Goal: Task Accomplishment & Management: Complete application form

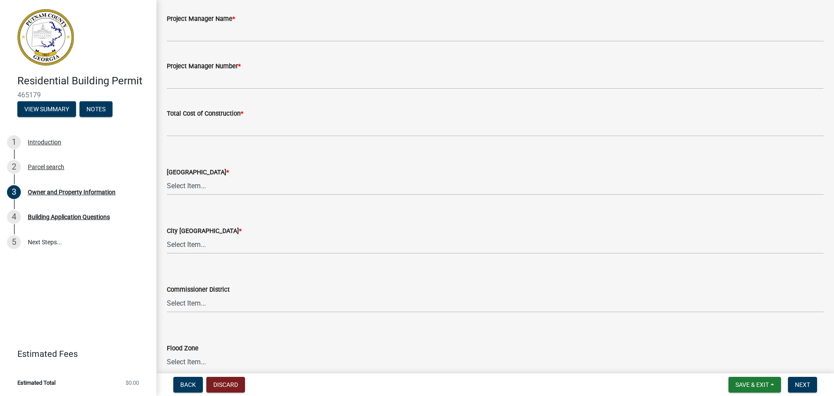
click at [340, 211] on div "City Zoning District * Select Item... A-1 A-2 R-1 R-2 R-3 R-4 MHP C-1 C-2 I-1 I…" at bounding box center [495, 228] width 657 height 51
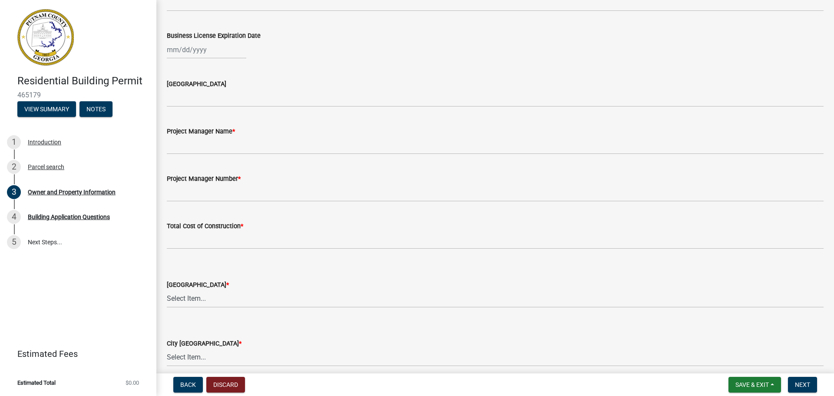
scroll to position [1303, 0]
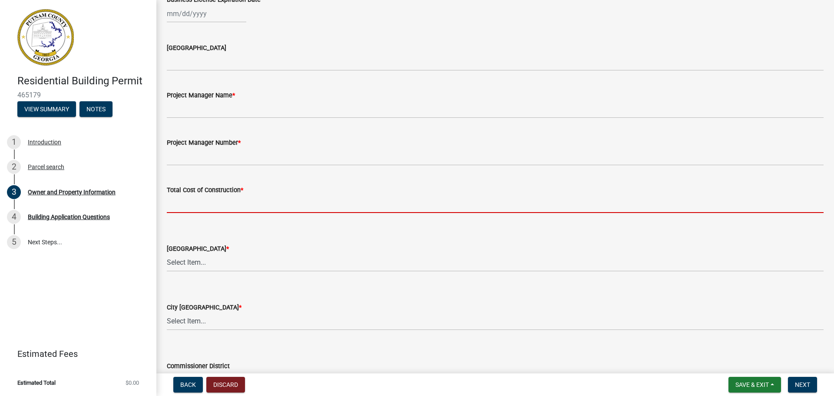
click at [221, 205] on input "text" at bounding box center [495, 204] width 657 height 18
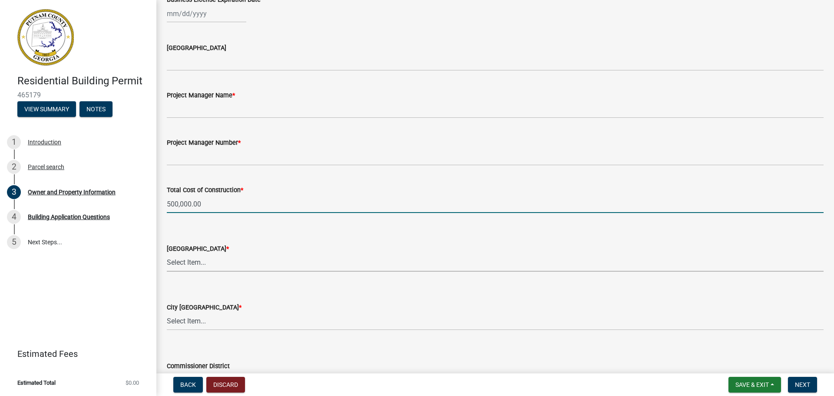
type input "500000"
click at [234, 264] on select "Select Item... AG-1 R-1R R-1 R-2 MHP RM-1 RM-3 C-1 C-2 I-M PUD N/A" at bounding box center [495, 263] width 657 height 18
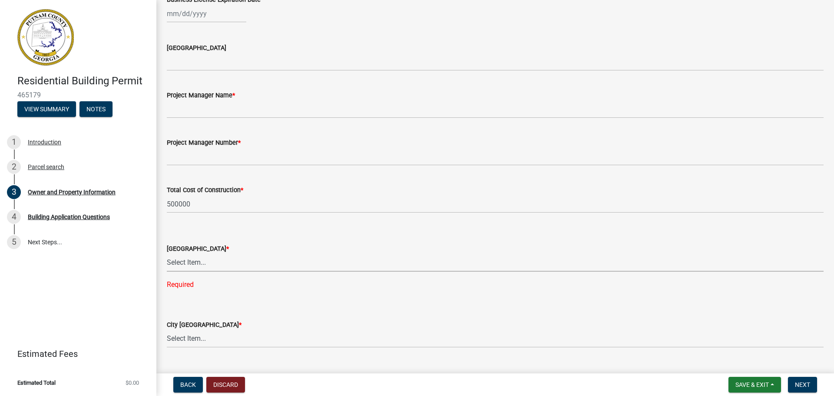
click at [212, 262] on select "Select Item... AG-1 R-1R R-1 R-2 MHP RM-1 RM-3 C-1 C-2 I-M PUD N/A" at bounding box center [495, 263] width 657 height 18
click at [247, 304] on div "City Zoning District * Select Item... A-1 A-2 R-1 R-2 R-3 R-4 MHP C-1 C-2 I-1 I…" at bounding box center [495, 322] width 657 height 51
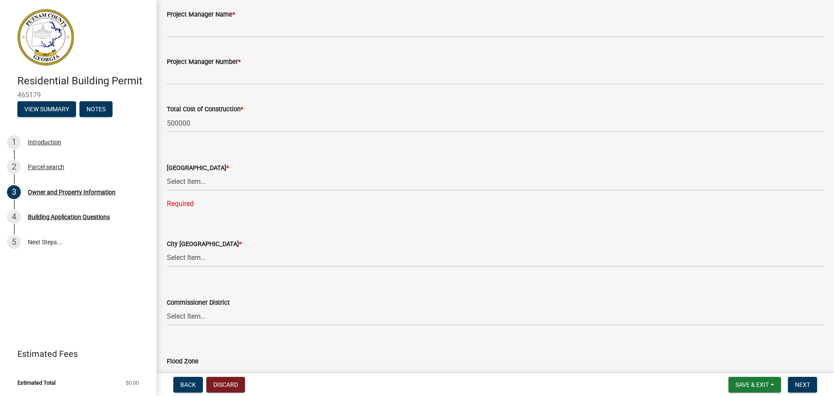
scroll to position [1390, 0]
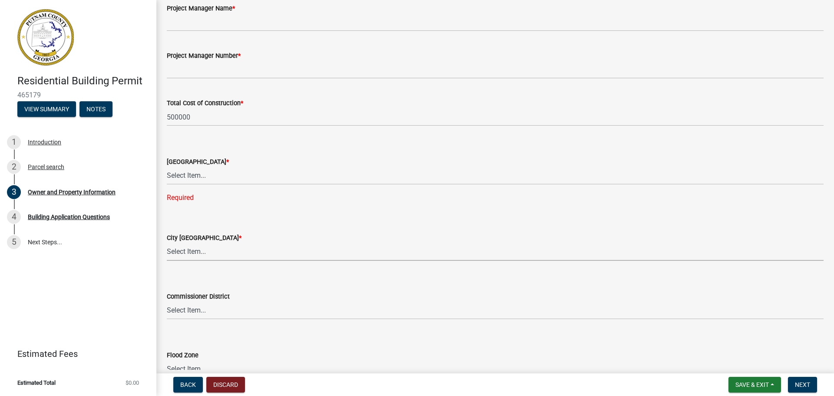
click at [218, 252] on select "Select Item... A-1 A-2 R-1 R-2 R-3 R-4 MHP C-1 C-2 I-1 I-2 DB FH H-P N/A" at bounding box center [495, 252] width 657 height 18
click at [167, 243] on select "Select Item... A-1 A-2 R-1 R-2 R-3 R-4 MHP C-1 C-2 I-1 I-2 DB FH H-P N/A" at bounding box center [495, 252] width 657 height 18
select select "baca39b5-529a-4592-b8f9-0b9bae35b1c2"
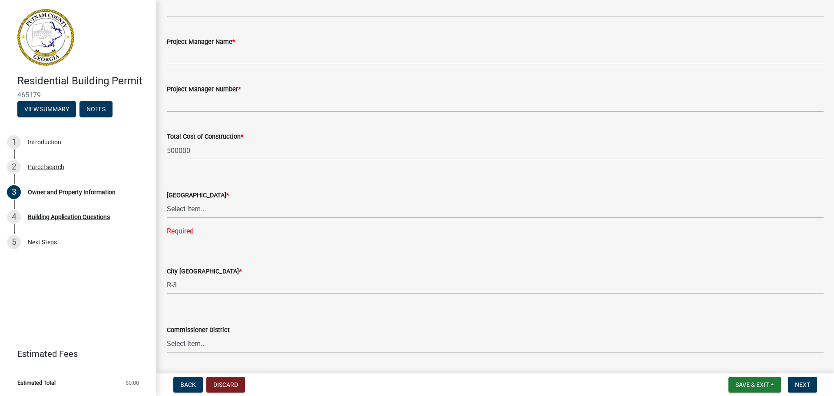
scroll to position [1353, 0]
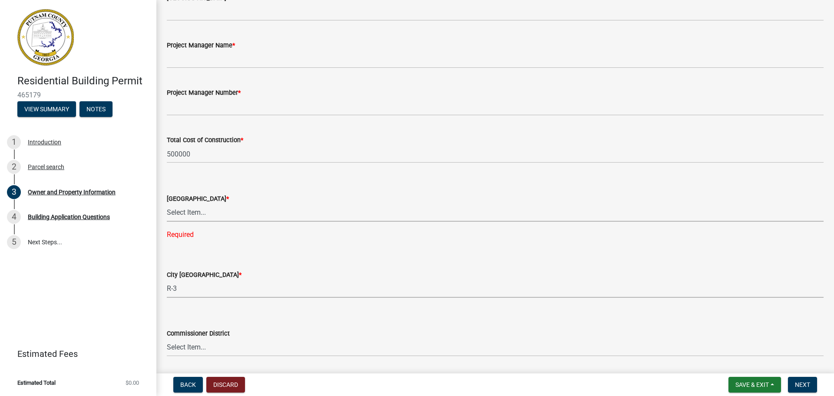
click at [218, 215] on select "Select Item... AG-1 R-1R R-1 R-2 MHP RM-1 RM-3 C-1 C-2 I-M PUD N/A" at bounding box center [495, 213] width 657 height 18
click at [167, 204] on select "Select Item... AG-1 R-1R R-1 R-2 MHP RM-1 RM-3 C-1 C-2 I-M PUD N/A" at bounding box center [495, 213] width 657 height 18
select select "ef7a1fc2-7a7a-426d-b1f0-c9b9b6ca7ff4"
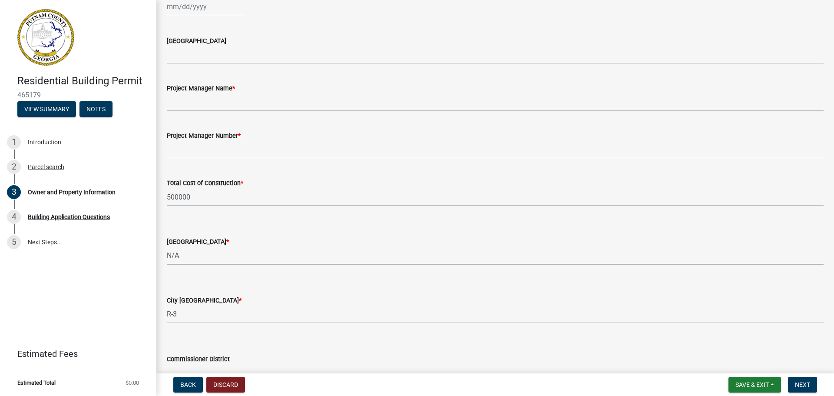
scroll to position [1309, 0]
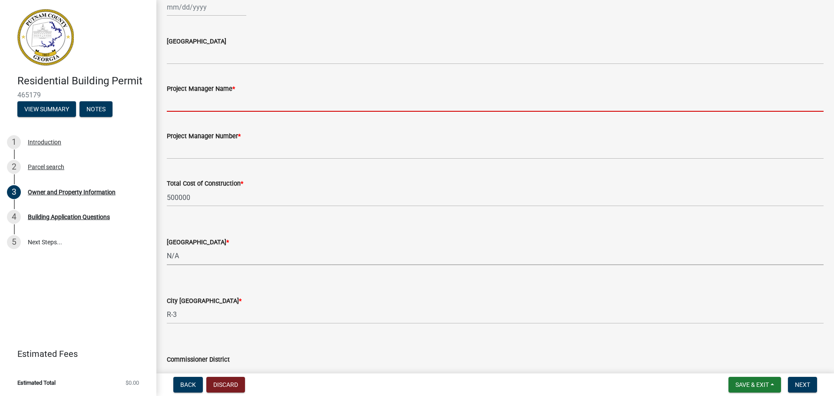
click at [244, 106] on input "Project Manager Name *" at bounding box center [495, 103] width 657 height 18
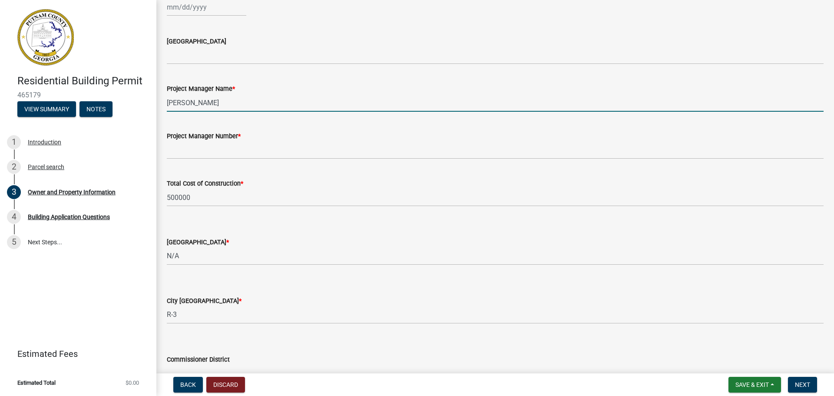
click at [250, 102] on input "Richard Har" at bounding box center [495, 103] width 657 height 18
type input "Richard Harp"
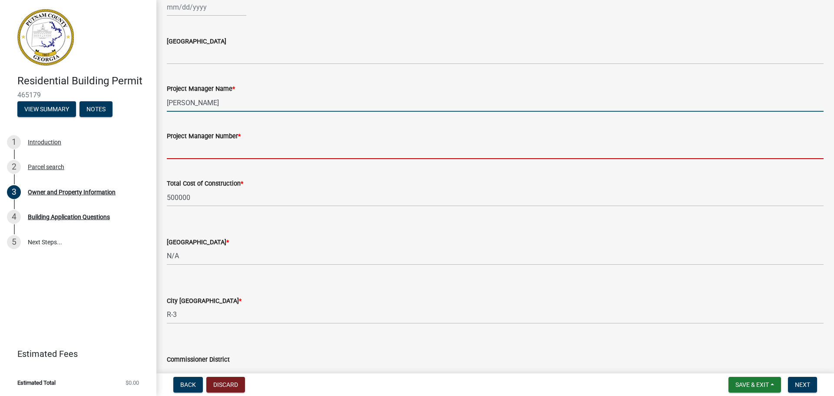
click at [272, 149] on input "Project Manager Number *" at bounding box center [495, 150] width 657 height 18
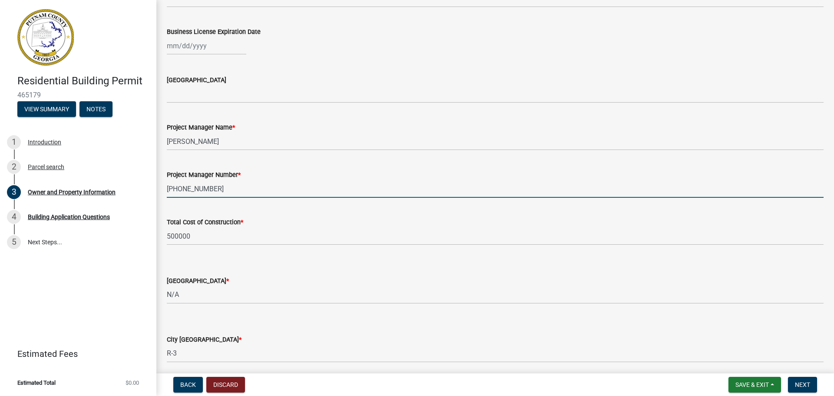
scroll to position [1353, 0]
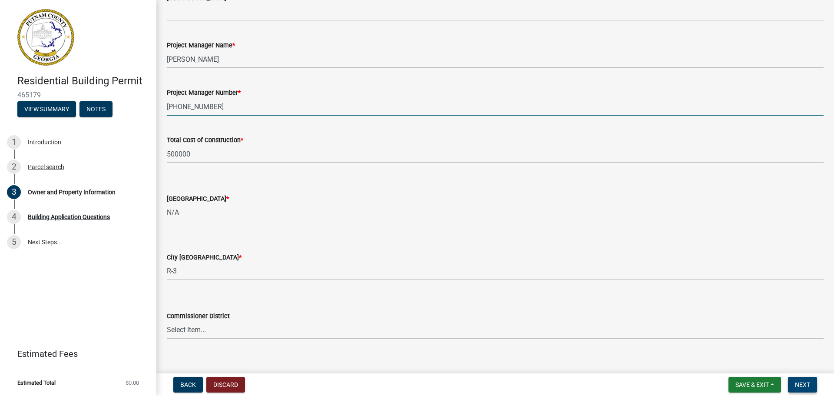
type input "770-231-7747"
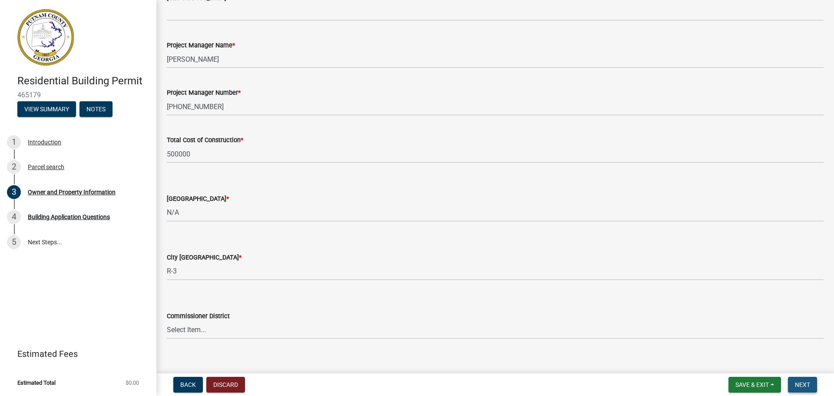
click at [800, 379] on button "Next" at bounding box center [802, 384] width 29 height 16
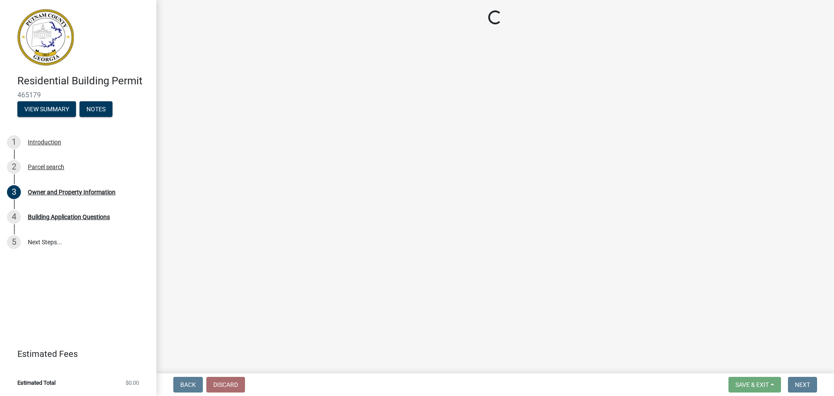
scroll to position [0, 0]
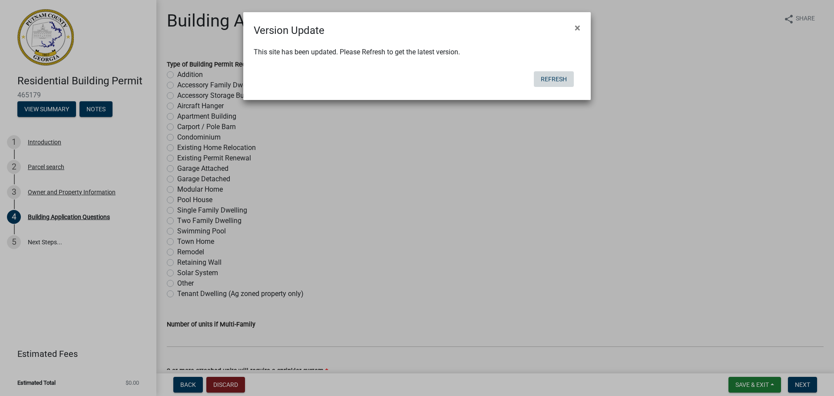
click at [554, 79] on button "Refresh" at bounding box center [554, 79] width 40 height 16
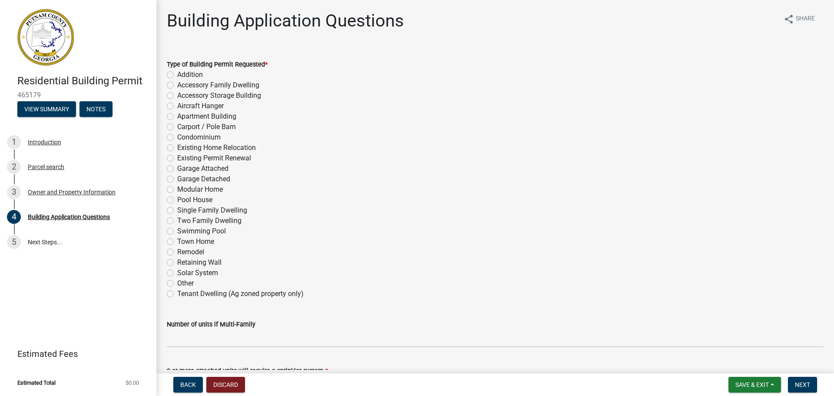
click at [177, 211] on label "Single Family Dwelling" at bounding box center [212, 210] width 70 height 10
click at [177, 211] on input "Single Family Dwelling" at bounding box center [180, 208] width 6 height 6
radio input "true"
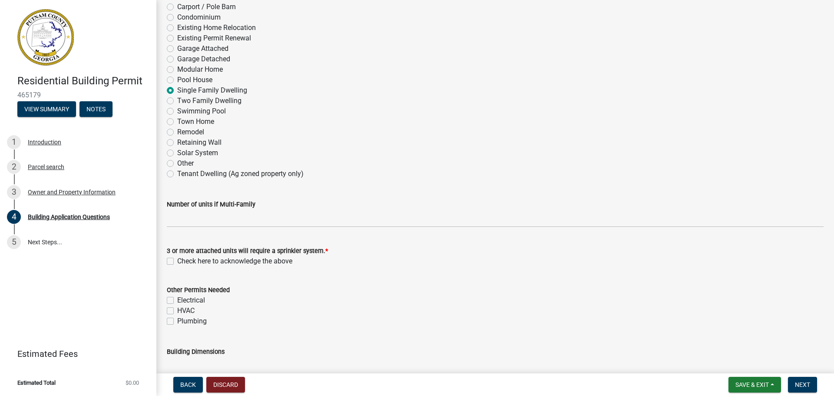
scroll to position [174, 0]
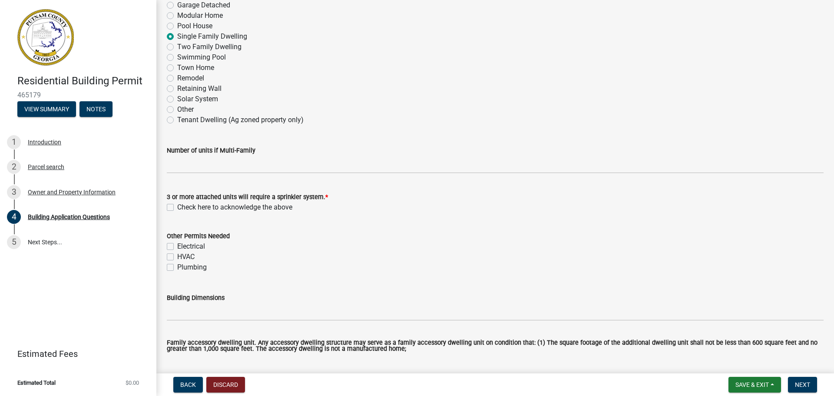
click at [177, 208] on label "Check here to acknowledge the above" at bounding box center [234, 207] width 115 height 10
click at [177, 208] on input "Check here to acknowledge the above" at bounding box center [180, 205] width 6 height 6
checkbox input "true"
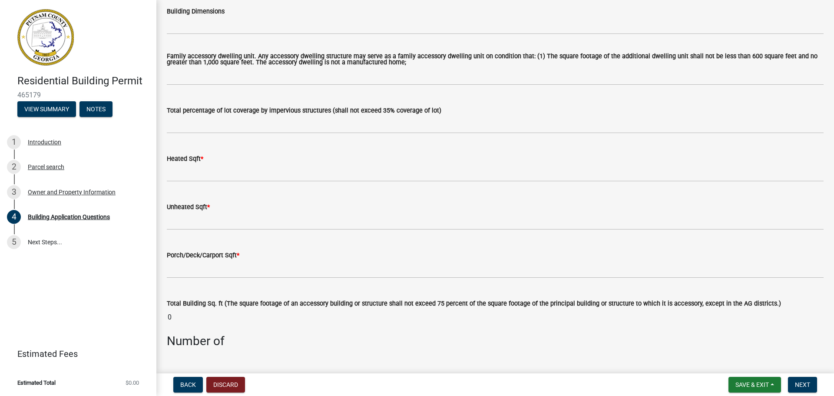
scroll to position [478, 0]
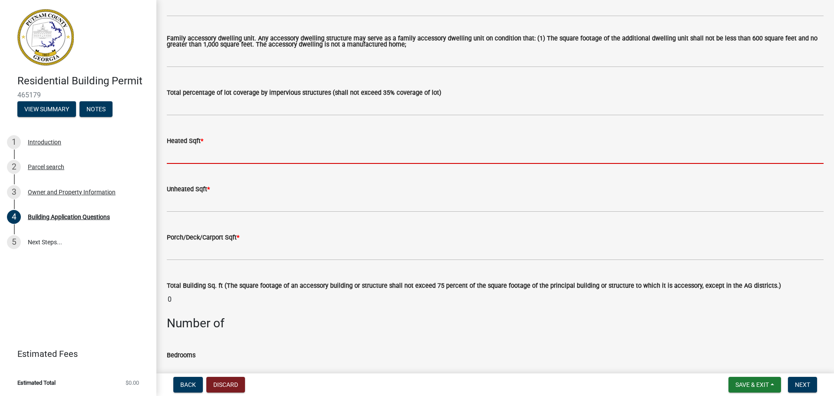
click at [248, 159] on input "text" at bounding box center [495, 155] width 657 height 18
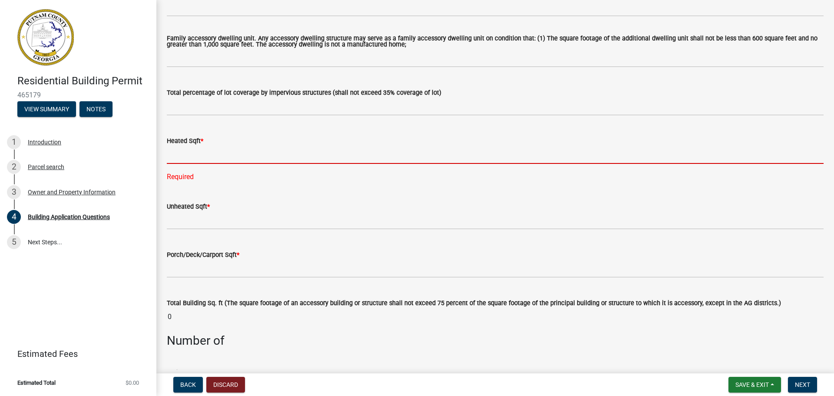
click at [233, 153] on input "text" at bounding box center [495, 155] width 657 height 18
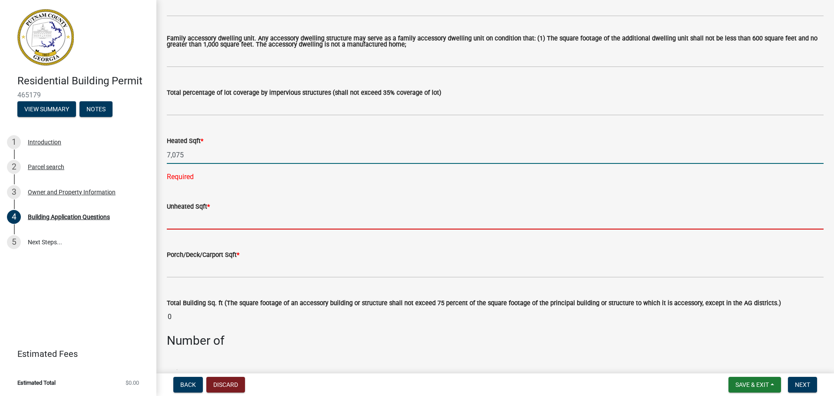
type input "7075"
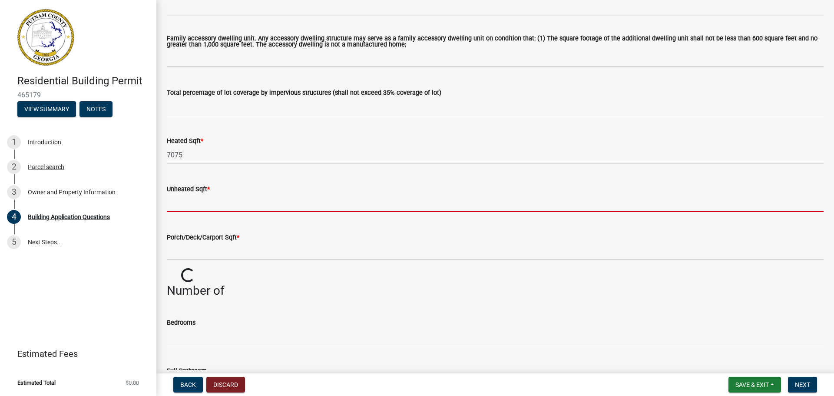
click at [238, 205] on input "text" at bounding box center [495, 203] width 657 height 18
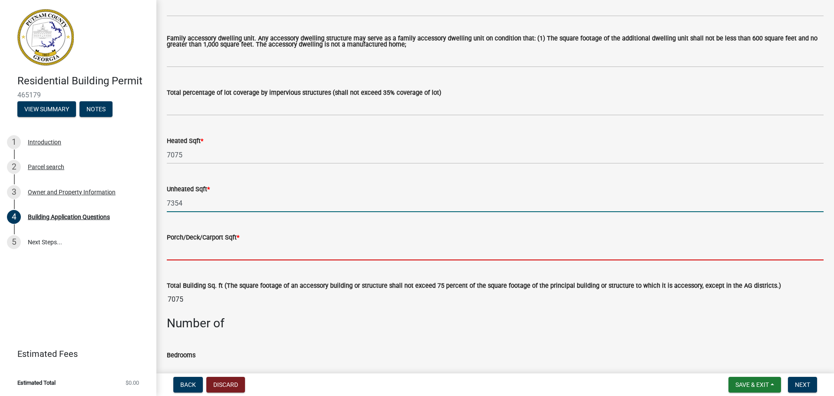
click at [211, 245] on input "text" at bounding box center [495, 251] width 657 height 18
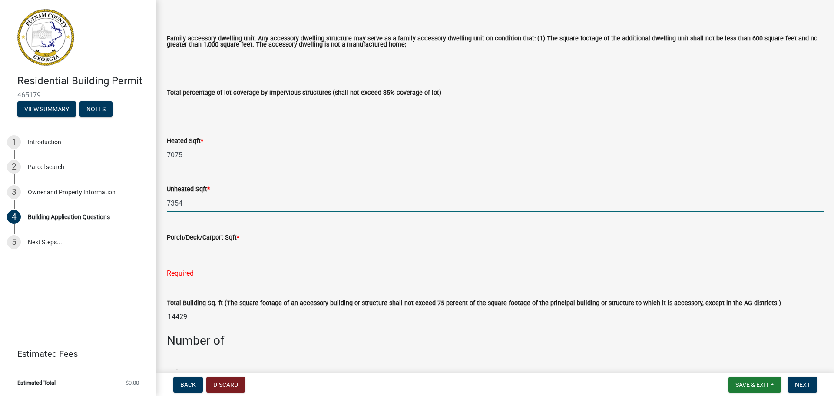
drag, startPoint x: 196, startPoint y: 205, endPoint x: 157, endPoint y: 203, distance: 38.7
click at [156, 204] on div "Residential Building Permit 465179 View Summary Notes 1 Introduction 2 Parcel s…" at bounding box center [417, 198] width 834 height 396
type input "4430"
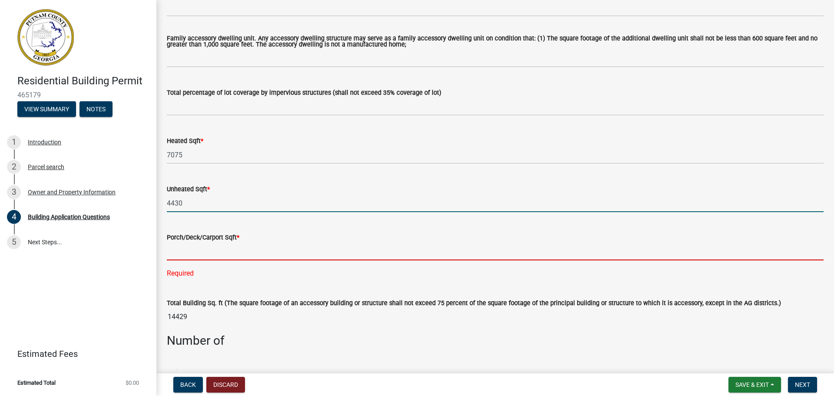
click at [218, 250] on input "text" at bounding box center [495, 251] width 657 height 18
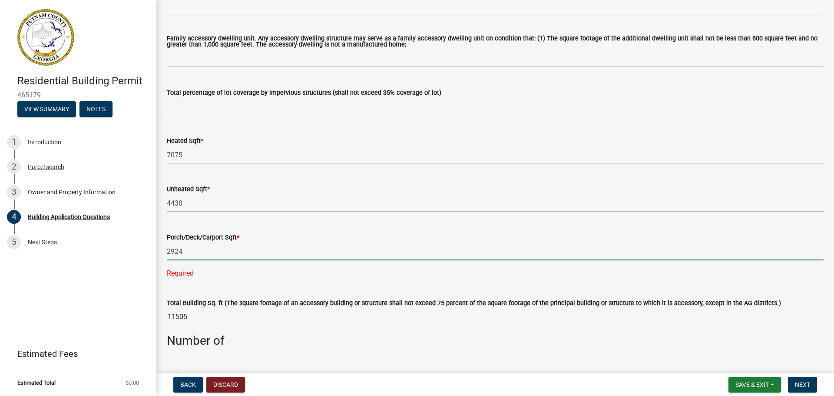
type input "2924"
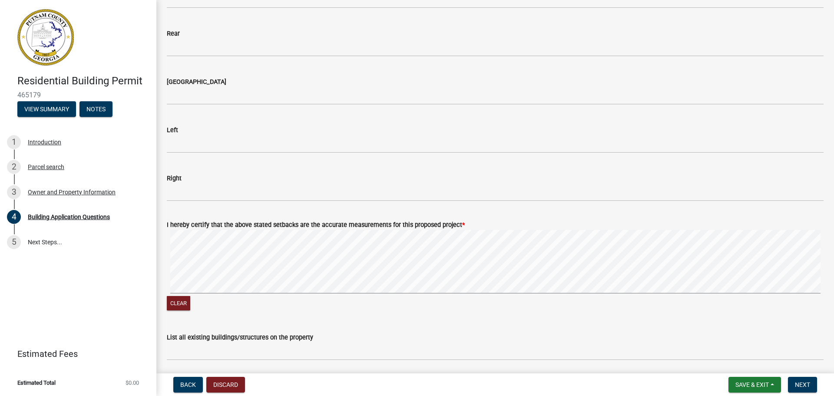
scroll to position [1042, 0]
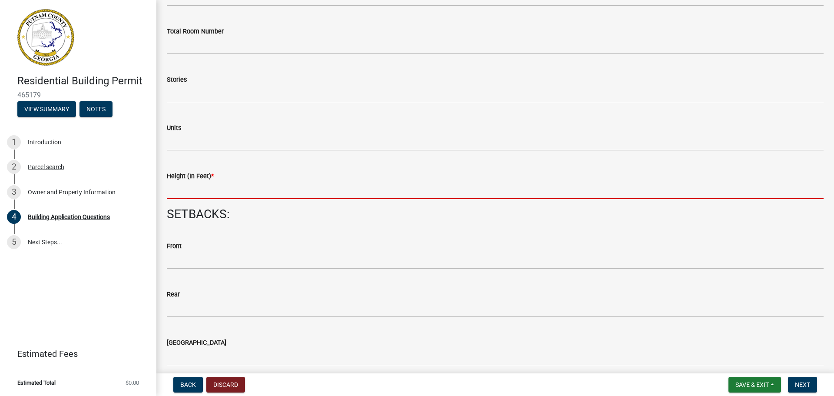
click at [211, 189] on input "text" at bounding box center [495, 190] width 657 height 18
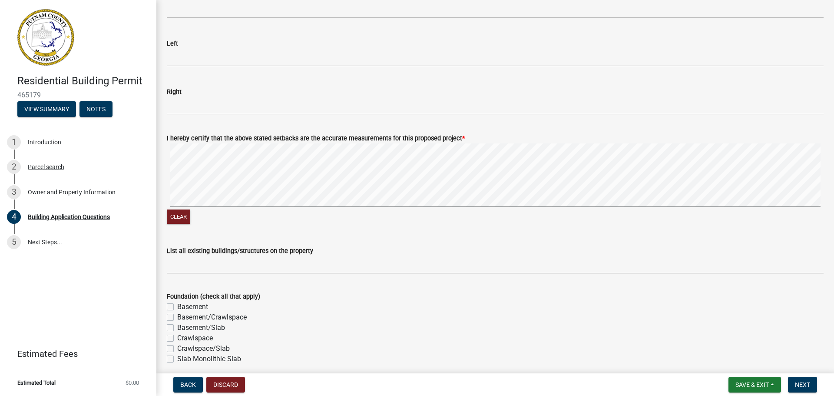
scroll to position [1390, 0]
type input "35"
click at [172, 218] on button "Clear" at bounding box center [178, 216] width 23 height 14
click at [175, 218] on button "Clear" at bounding box center [178, 216] width 23 height 14
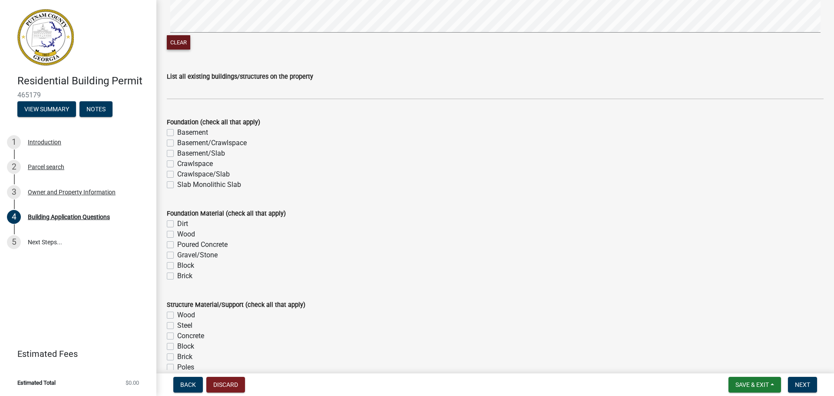
scroll to position [1607, 0]
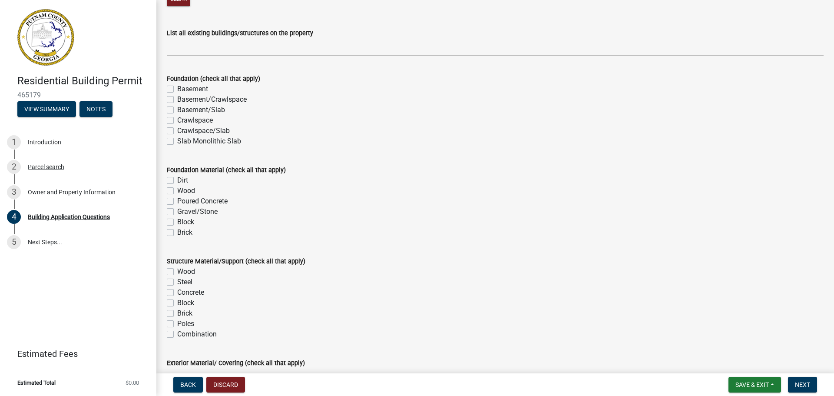
click at [177, 88] on label "Basement" at bounding box center [192, 89] width 31 height 10
click at [177, 88] on input "Basement" at bounding box center [180, 87] width 6 height 6
checkbox input "true"
checkbox input "false"
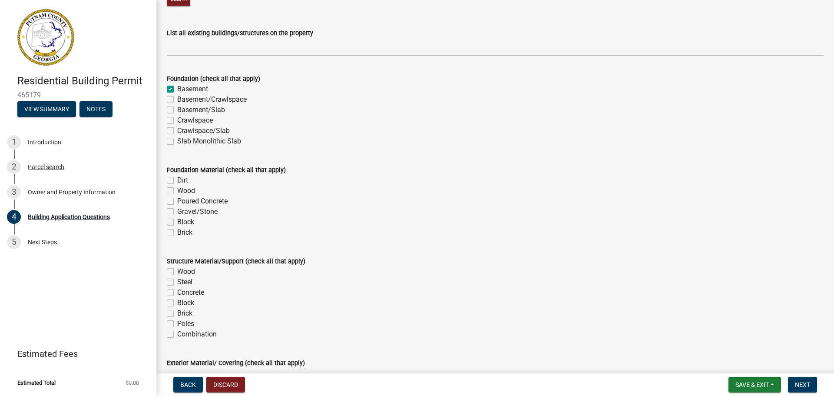
checkbox input "false"
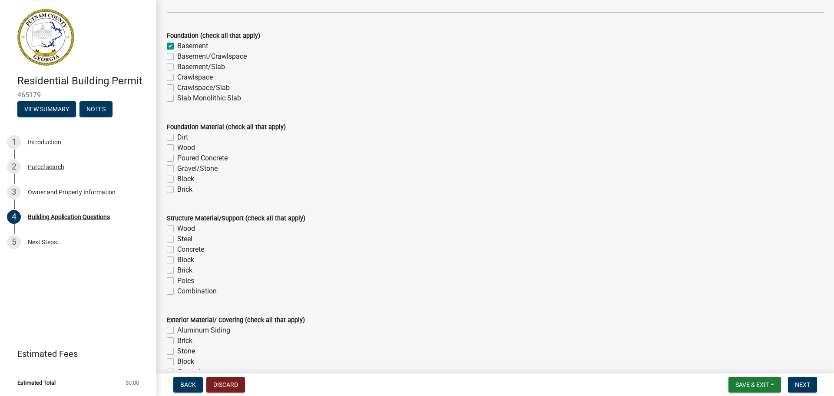
scroll to position [1650, 0]
click at [177, 156] on label "Poured Concrete" at bounding box center [202, 157] width 50 height 10
click at [177, 156] on input "Poured Concrete" at bounding box center [180, 155] width 6 height 6
checkbox input "true"
checkbox input "false"
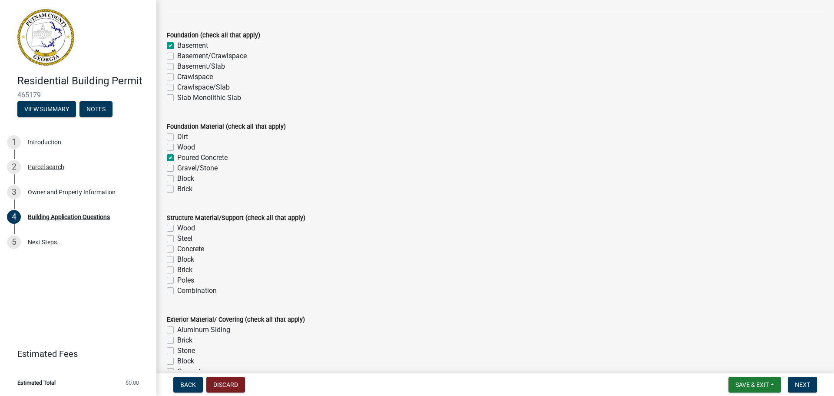
checkbox input "false"
checkbox input "true"
checkbox input "false"
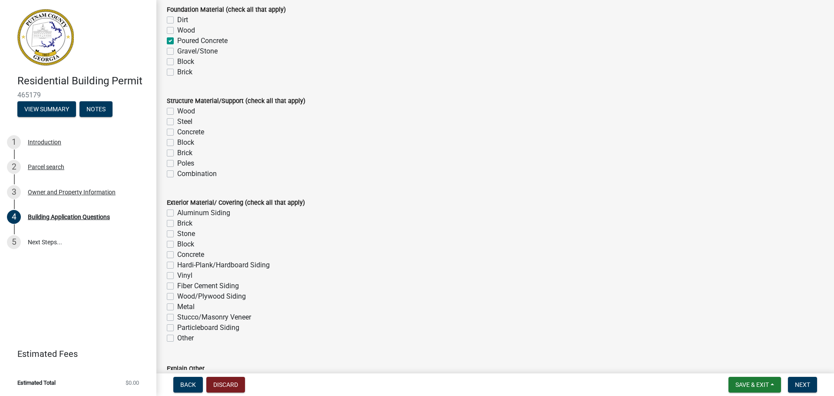
scroll to position [1780, 0]
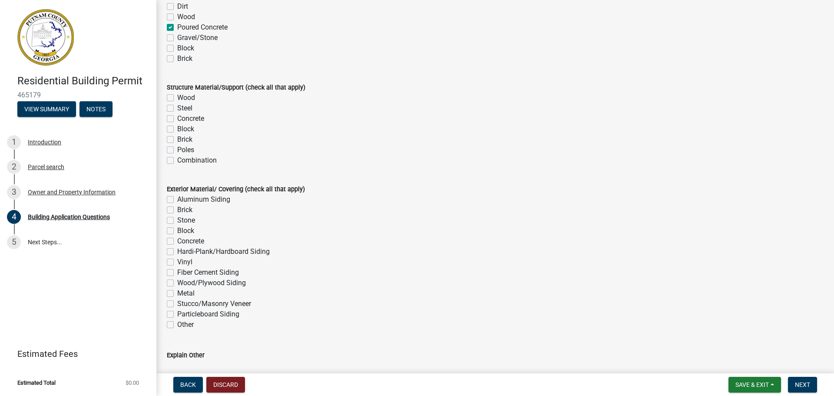
click at [177, 100] on label "Wood" at bounding box center [186, 97] width 18 height 10
click at [177, 98] on input "Wood" at bounding box center [180, 95] width 6 height 6
checkbox input "true"
checkbox input "false"
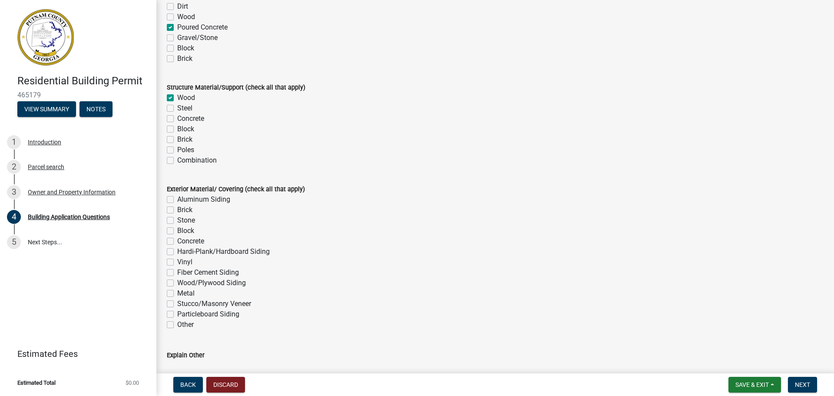
checkbox input "false"
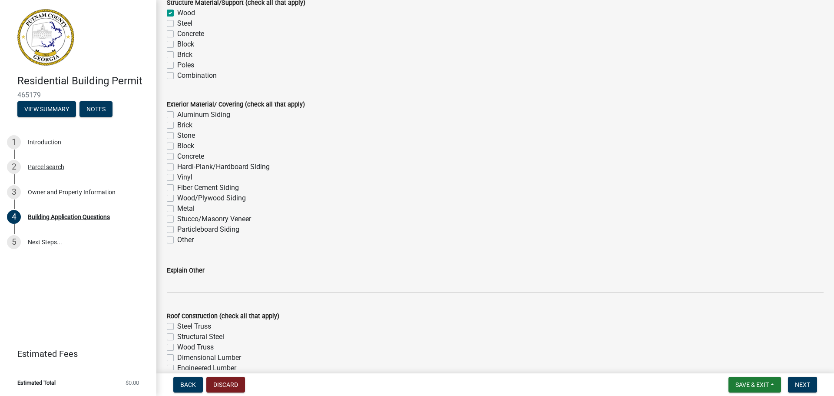
scroll to position [1867, 0]
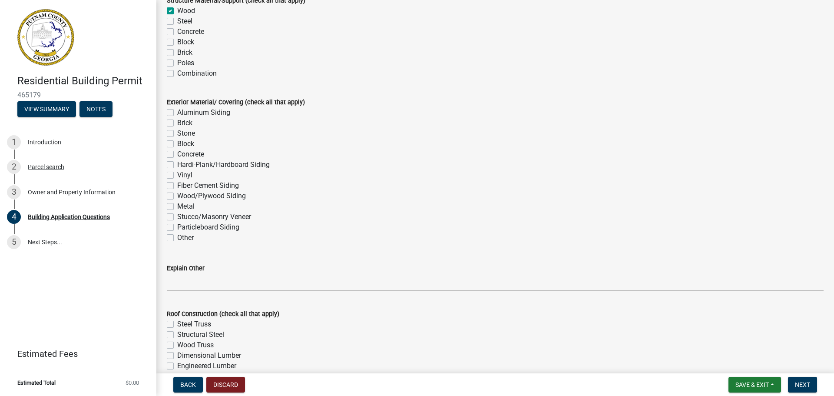
click at [177, 134] on label "Stone" at bounding box center [186, 133] width 18 height 10
click at [177, 134] on input "Stone" at bounding box center [180, 131] width 6 height 6
checkbox input "true"
checkbox input "false"
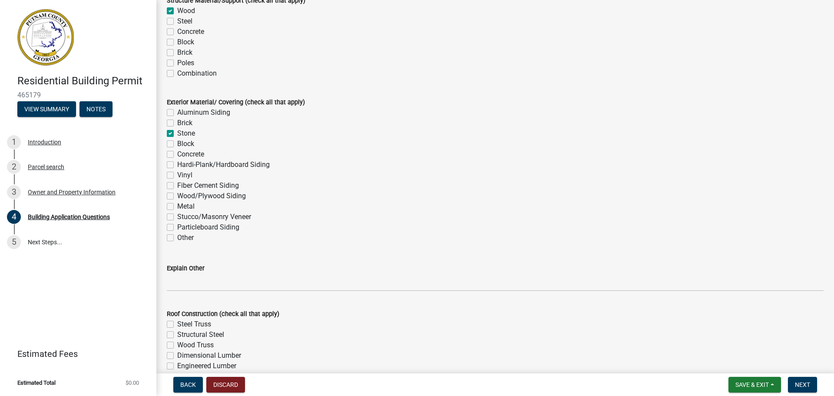
checkbox input "true"
checkbox input "false"
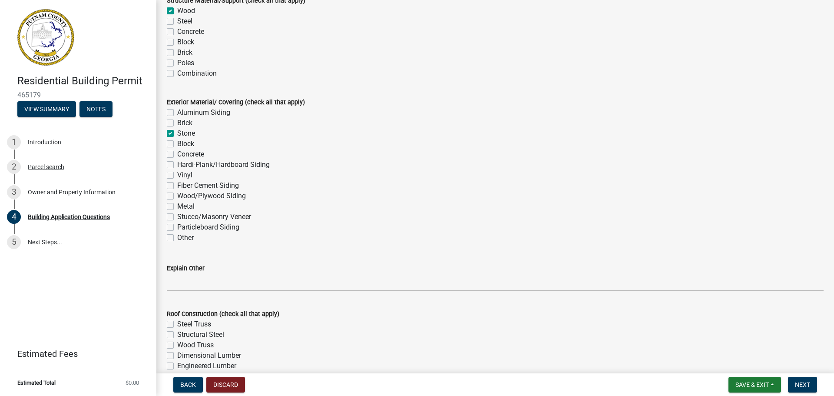
checkbox input "false"
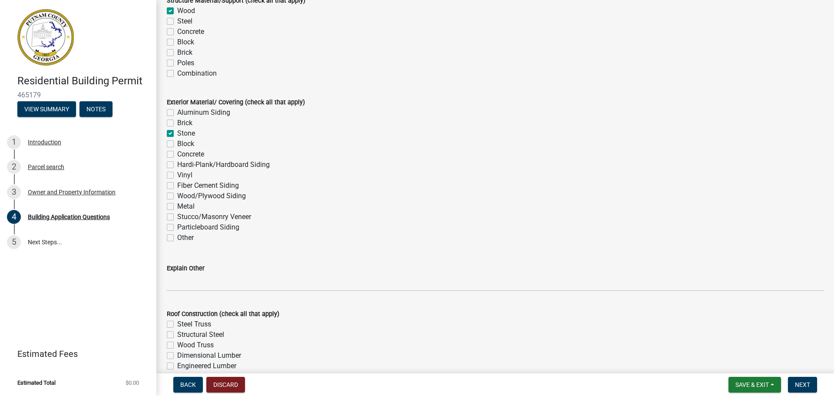
checkbox input "false"
click at [177, 122] on label "Brick" at bounding box center [184, 123] width 15 height 10
click at [177, 122] on input "Brick" at bounding box center [180, 121] width 6 height 6
checkbox input "true"
checkbox input "false"
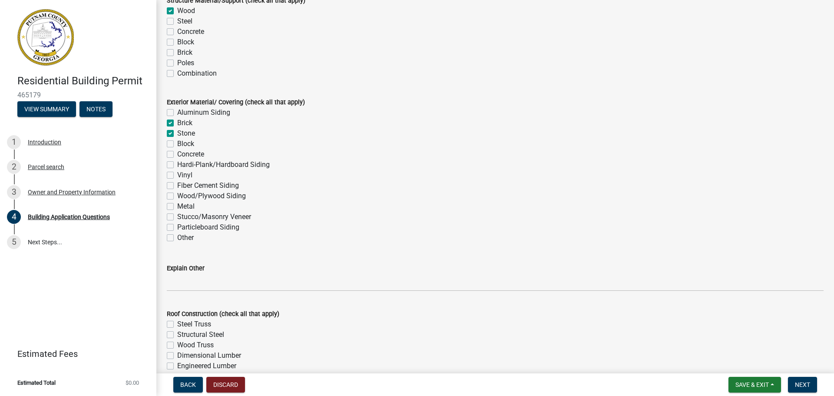
checkbox input "true"
checkbox input "false"
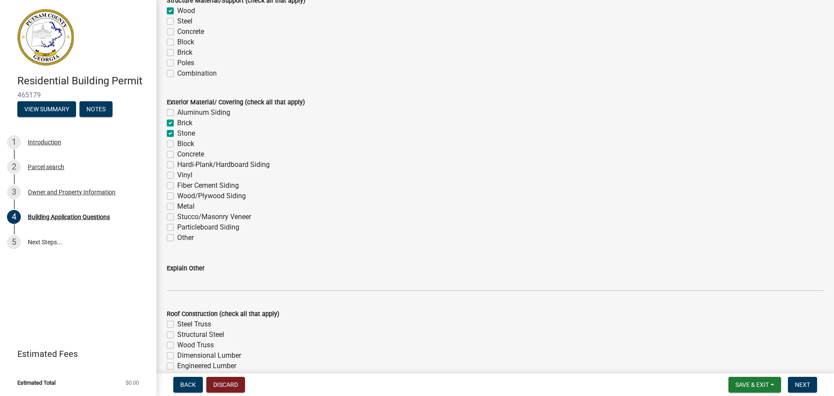
checkbox input "false"
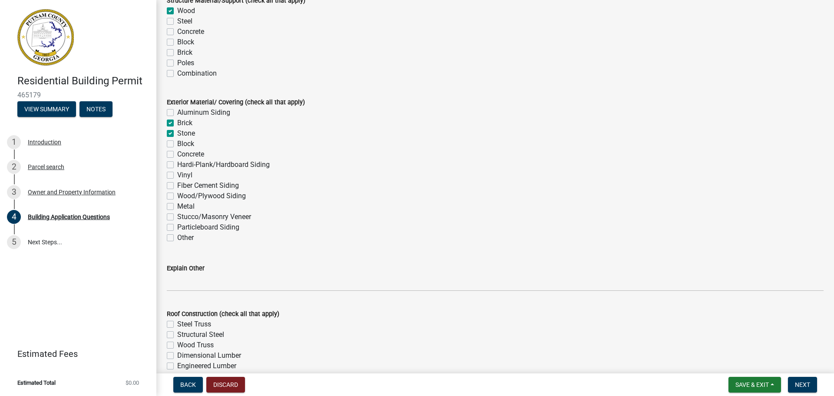
checkbox input "false"
click at [177, 164] on label "Hardi-Plank/Hardboard Siding" at bounding box center [223, 164] width 92 height 10
click at [177, 164] on input "Hardi-Plank/Hardboard Siding" at bounding box center [180, 162] width 6 height 6
checkbox input "true"
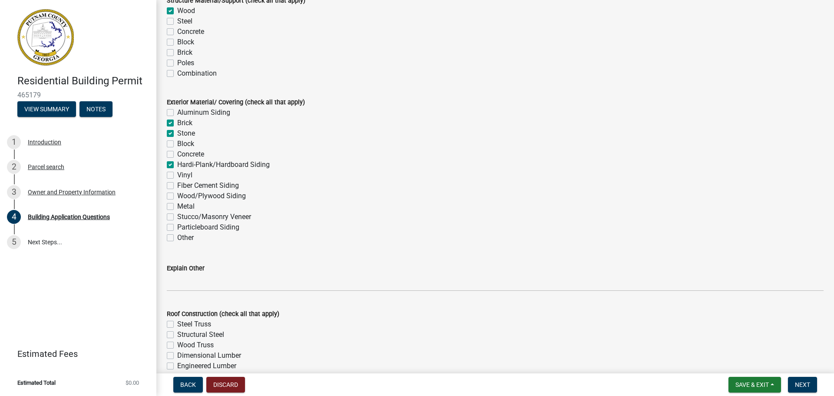
checkbox input "false"
checkbox input "true"
checkbox input "false"
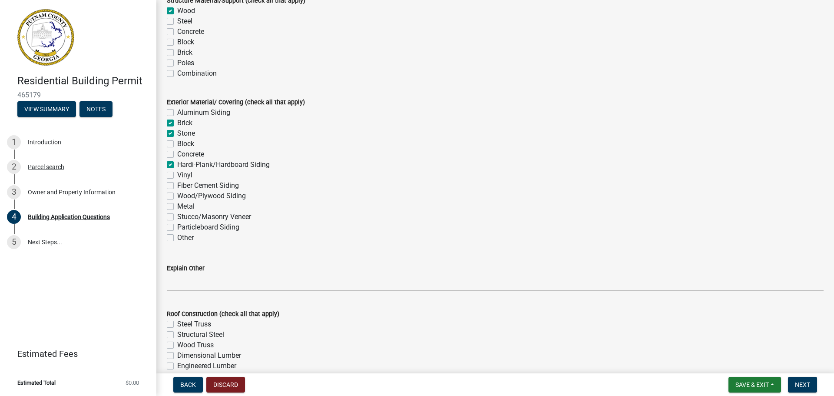
checkbox input "true"
checkbox input "false"
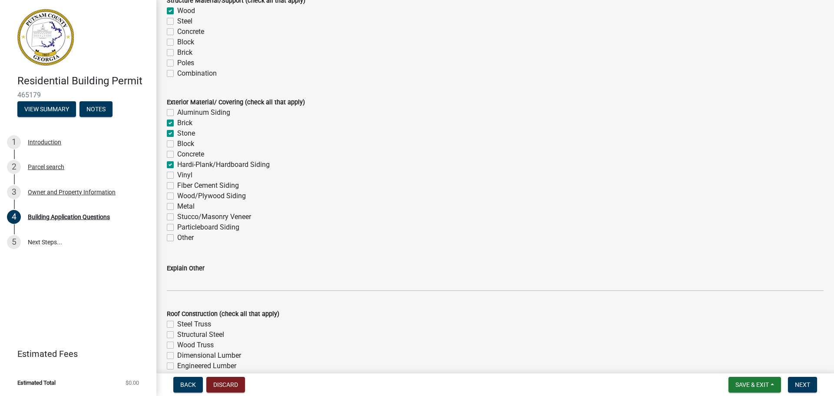
checkbox input "false"
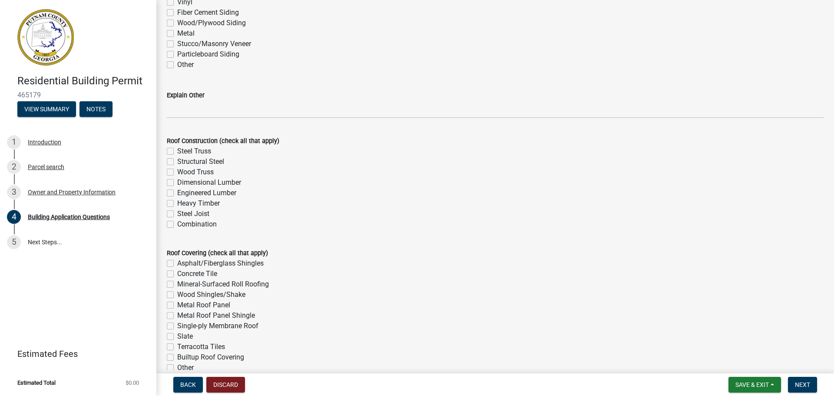
scroll to position [2041, 0]
click at [177, 171] on label "Wood Truss" at bounding box center [195, 171] width 36 height 10
click at [177, 171] on input "Wood Truss" at bounding box center [180, 169] width 6 height 6
checkbox input "true"
checkbox input "false"
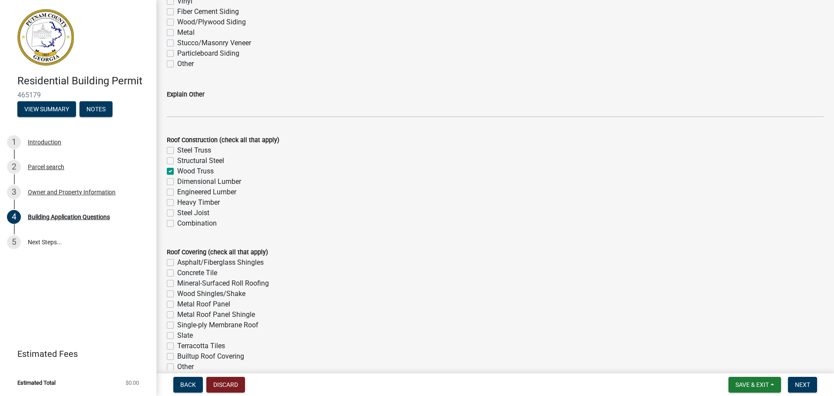
checkbox input "false"
checkbox input "true"
checkbox input "false"
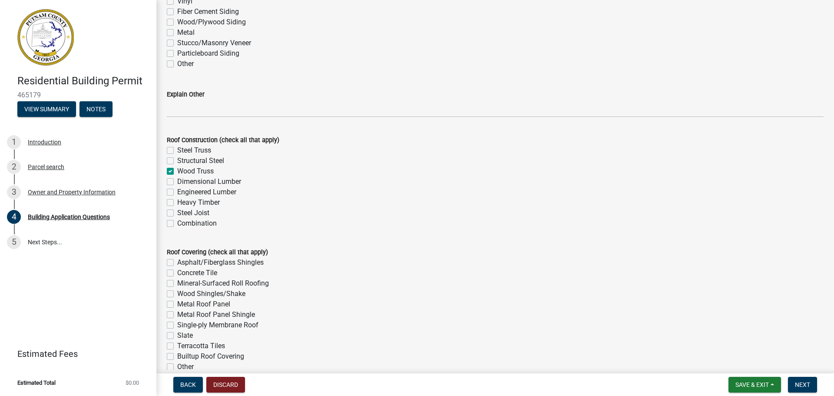
checkbox input "false"
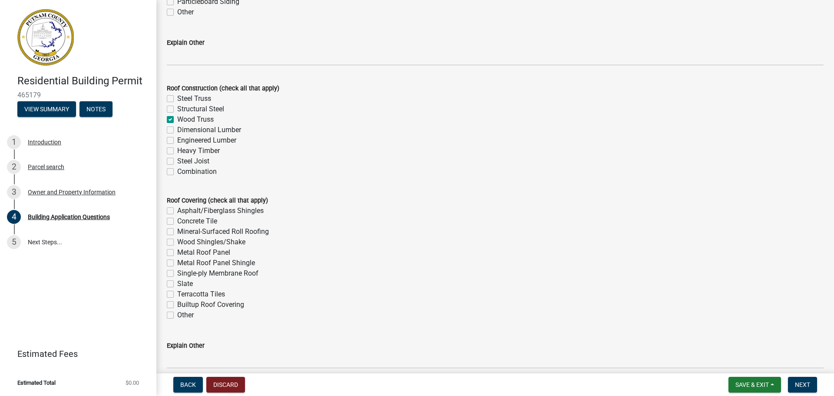
scroll to position [2171, 0]
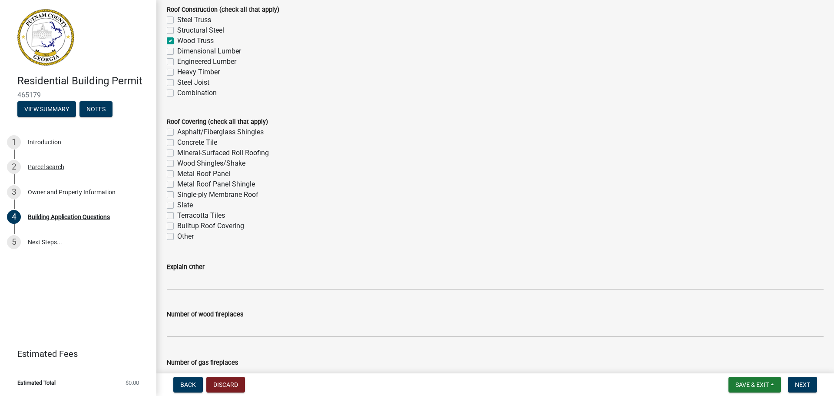
click at [177, 134] on label "Asphalt/Fiberglass Shingles" at bounding box center [220, 132] width 86 height 10
click at [177, 132] on input "Asphalt/Fiberglass Shingles" at bounding box center [180, 130] width 6 height 6
checkbox input "true"
checkbox input "false"
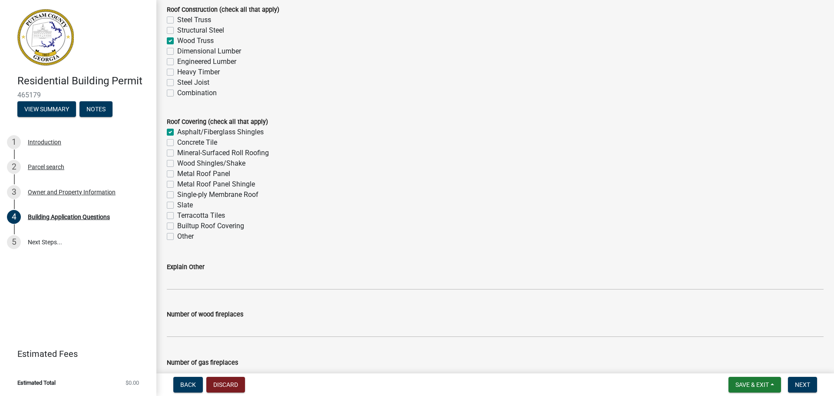
checkbox input "false"
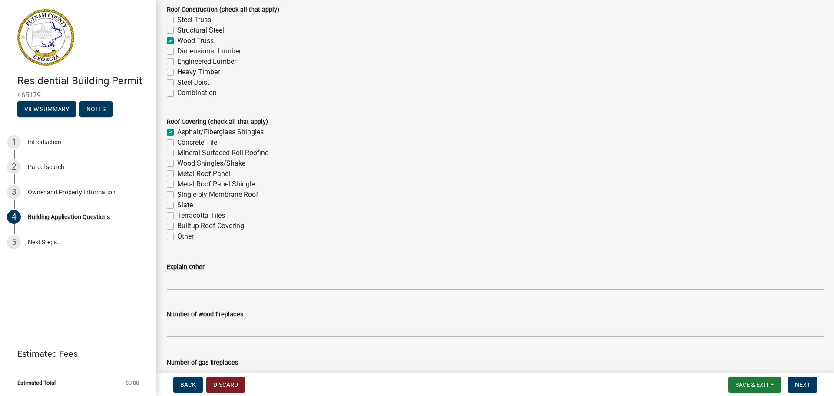
checkbox input "false"
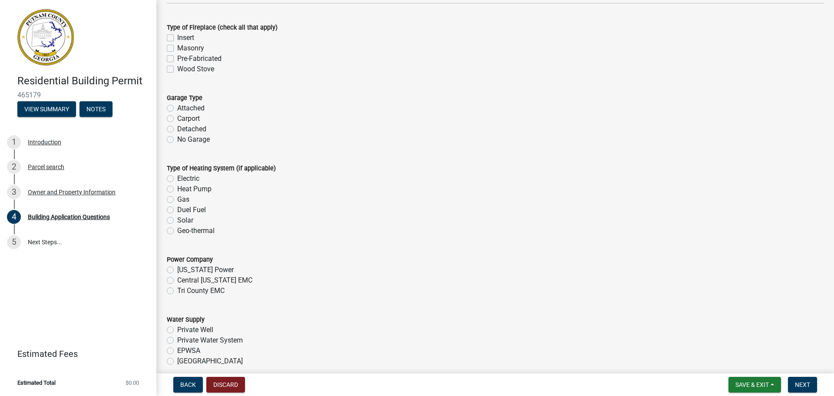
scroll to position [2562, 0]
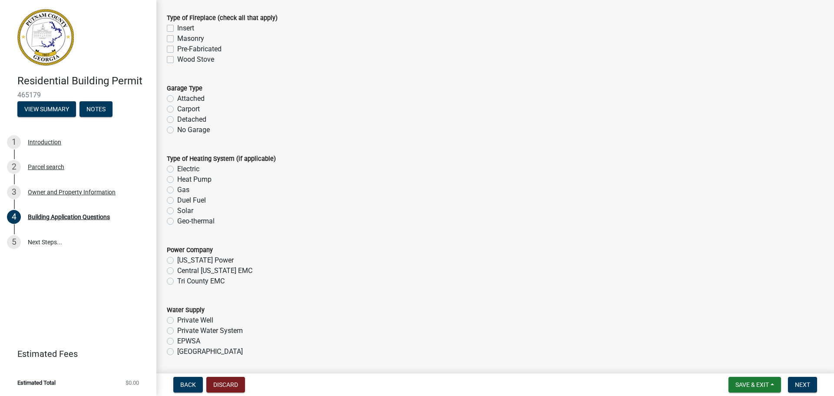
click at [177, 101] on label "Attached" at bounding box center [190, 98] width 27 height 10
click at [177, 99] on input "Attached" at bounding box center [180, 96] width 6 height 6
radio input "true"
click at [177, 119] on label "Detached" at bounding box center [191, 119] width 29 height 10
click at [177, 119] on input "Detached" at bounding box center [180, 117] width 6 height 6
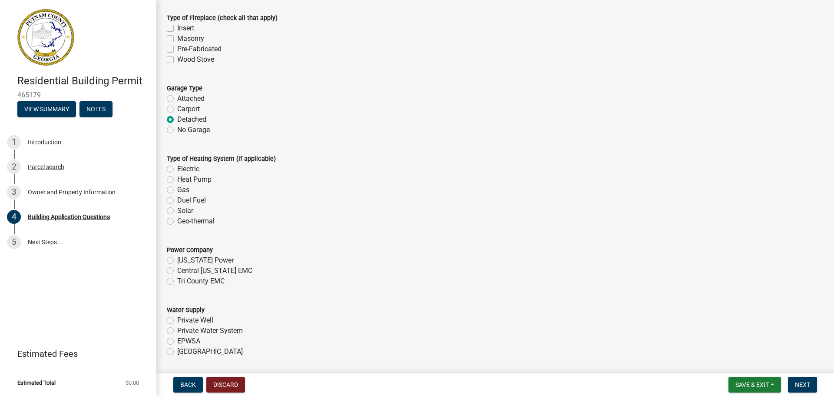
radio input "true"
click at [177, 99] on label "Attached" at bounding box center [190, 98] width 27 height 10
click at [177, 99] on input "Attached" at bounding box center [180, 96] width 6 height 6
radio input "true"
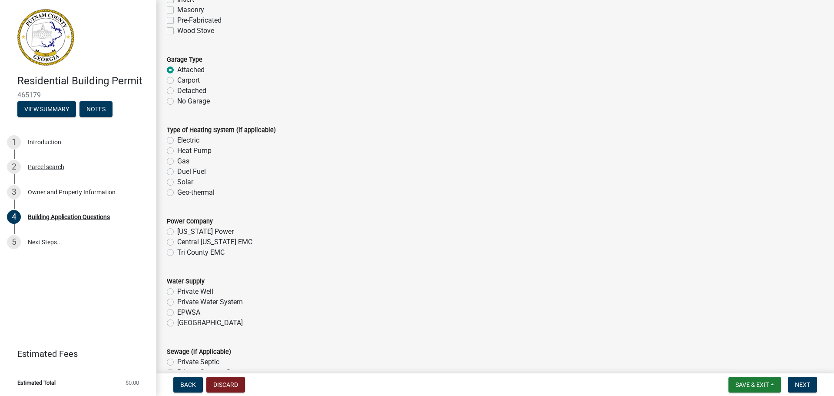
scroll to position [2606, 0]
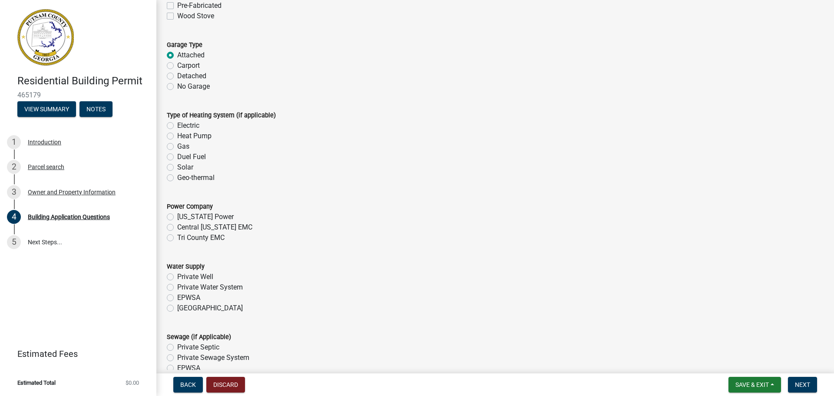
click at [177, 128] on label "Electric" at bounding box center [188, 125] width 22 height 10
click at [177, 126] on input "Electric" at bounding box center [180, 123] width 6 height 6
radio input "true"
click at [177, 126] on label "Electric" at bounding box center [188, 125] width 22 height 10
click at [177, 126] on input "Electric" at bounding box center [180, 123] width 6 height 6
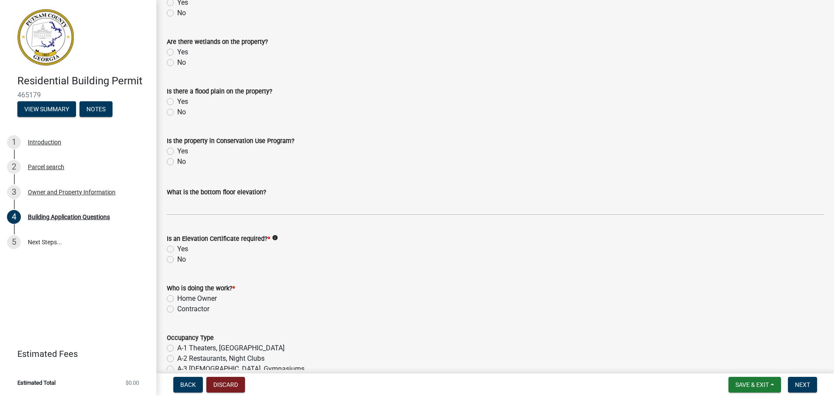
scroll to position [3213, 0]
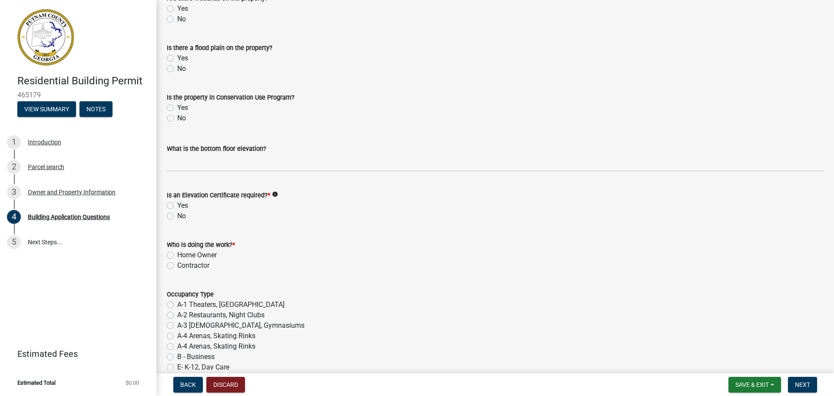
drag, startPoint x: 171, startPoint y: 207, endPoint x: 178, endPoint y: 209, distance: 6.7
click at [177, 208] on label "Yes" at bounding box center [182, 205] width 11 height 10
click at [177, 206] on input "Yes" at bounding box center [180, 203] width 6 height 6
radio input "true"
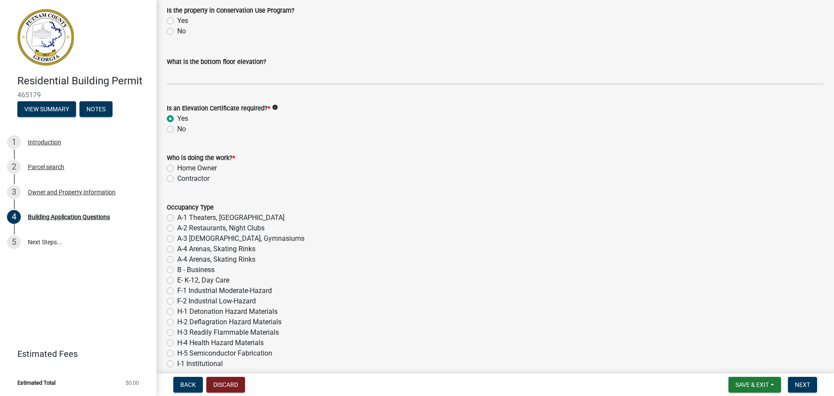
click at [177, 167] on label "Home Owner" at bounding box center [197, 168] width 40 height 10
click at [177, 167] on input "Home Owner" at bounding box center [180, 166] width 6 height 6
radio input "true"
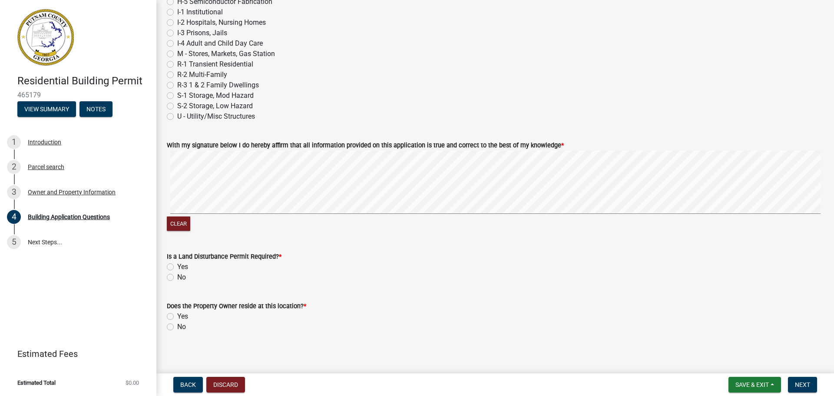
scroll to position [3656, 0]
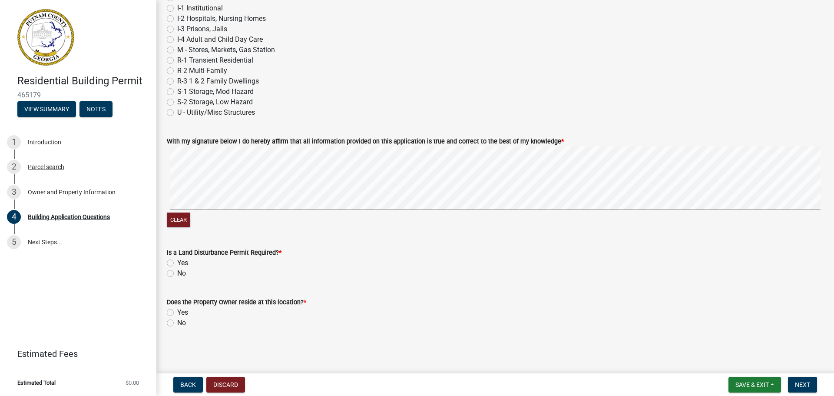
click at [177, 261] on label "Yes" at bounding box center [182, 263] width 11 height 10
click at [177, 261] on input "Yes" at bounding box center [180, 261] width 6 height 6
radio input "true"
drag, startPoint x: 168, startPoint y: 323, endPoint x: 203, endPoint y: 314, distance: 35.3
click at [177, 323] on label "No" at bounding box center [181, 322] width 9 height 10
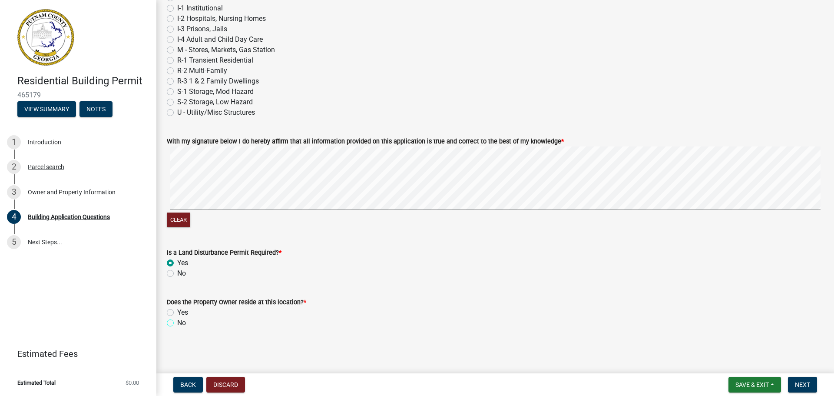
click at [177, 323] on input "No" at bounding box center [180, 320] width 6 height 6
radio input "true"
click at [803, 384] on span "Next" at bounding box center [802, 384] width 15 height 7
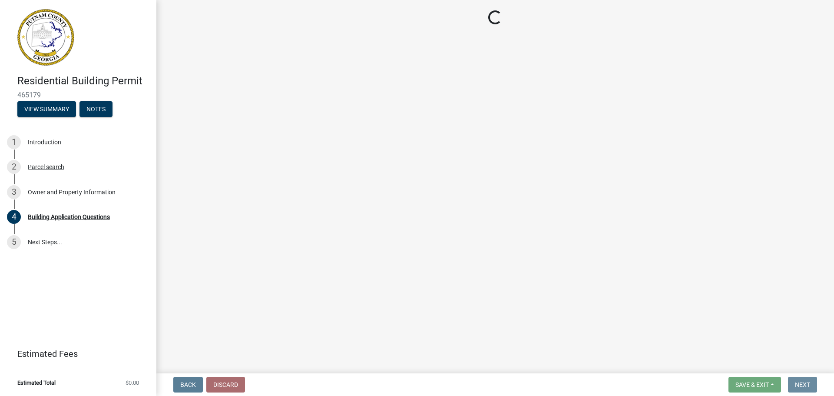
scroll to position [0, 0]
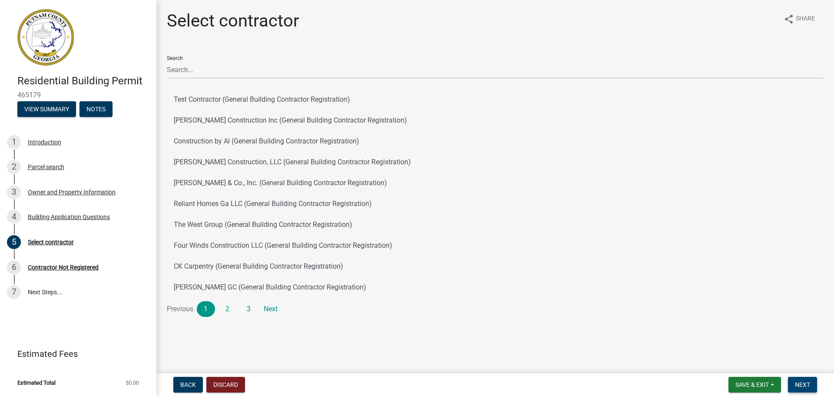
click at [802, 378] on button "Next" at bounding box center [802, 384] width 29 height 16
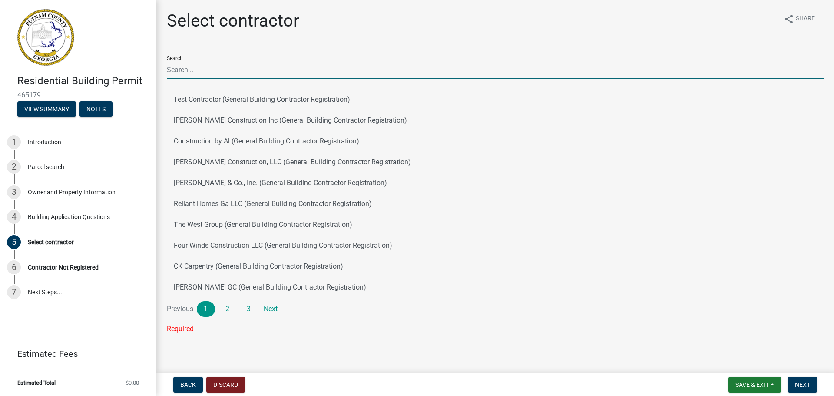
click at [264, 72] on input "Search" at bounding box center [495, 70] width 657 height 18
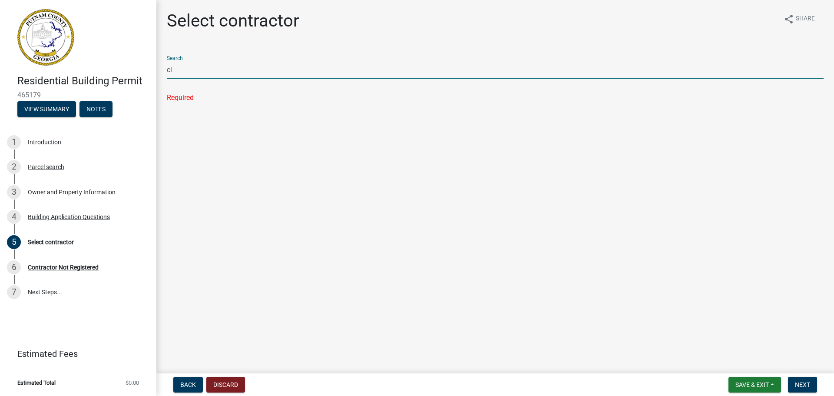
type input "c"
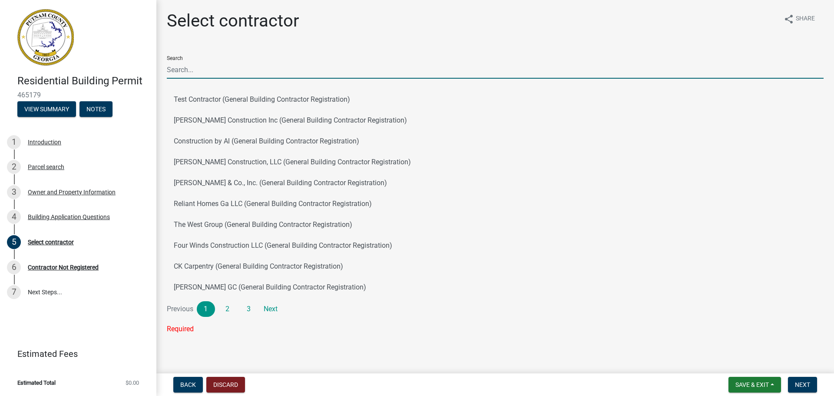
click at [364, 74] on input "Search" at bounding box center [495, 70] width 657 height 18
click at [326, 66] on input "Search" at bounding box center [495, 70] width 657 height 18
type input "[PERSON_NAME]"
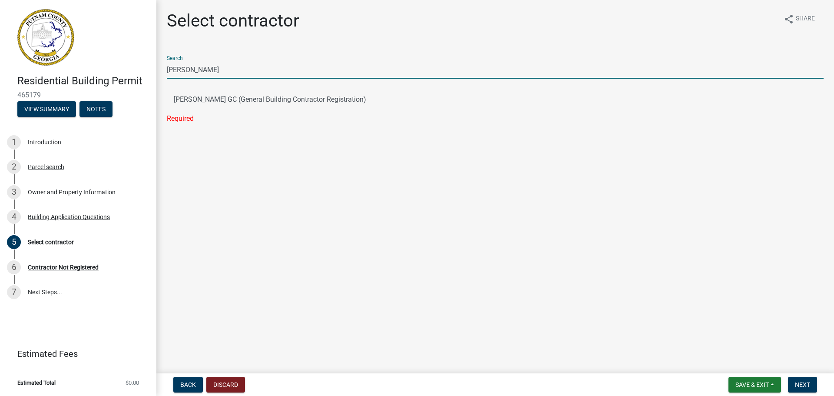
drag, startPoint x: 206, startPoint y: 69, endPoint x: 155, endPoint y: 70, distance: 50.4
click at [155, 70] on div "Residential Building Permit 465179 View Summary Notes 1 Introduction 2 Parcel s…" at bounding box center [417, 198] width 834 height 396
